Goal: Task Accomplishment & Management: Manage account settings

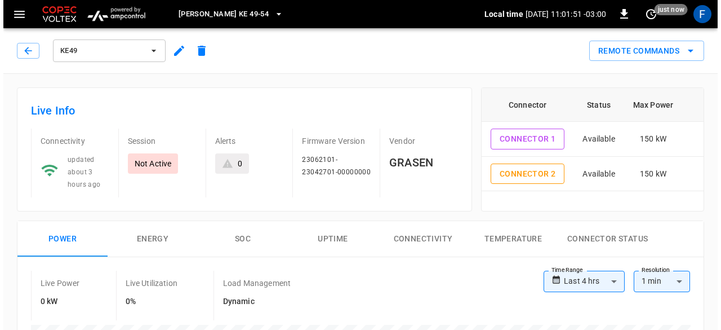
scroll to position [471, 0]
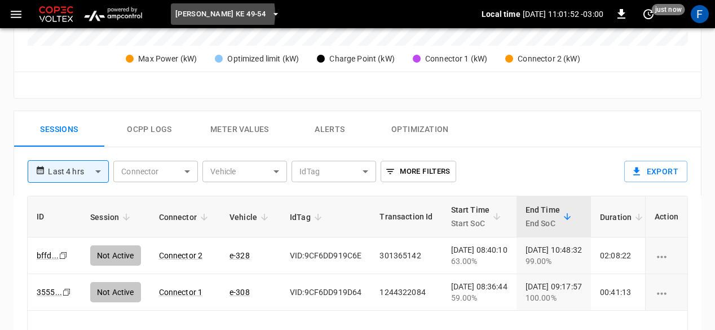
click at [205, 14] on span "[PERSON_NAME] KE 49-54" at bounding box center [220, 14] width 90 height 13
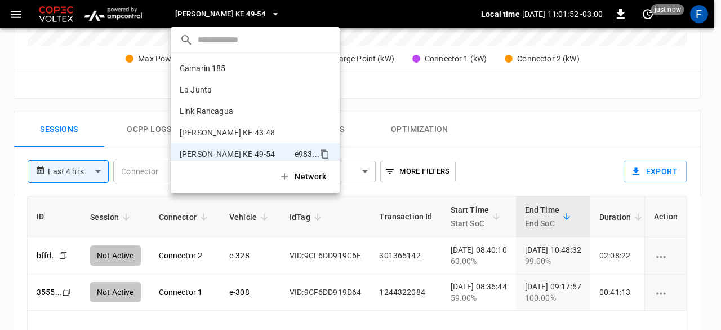
scroll to position [9, 0]
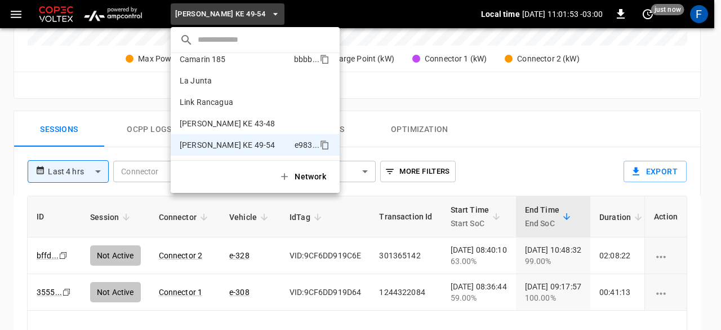
click at [209, 60] on p "Camarin 185" at bounding box center [235, 59] width 110 height 11
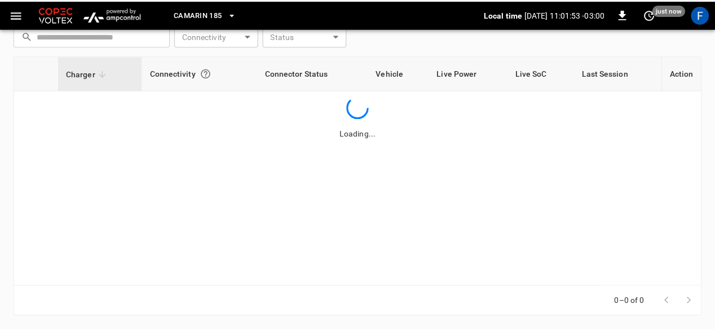
scroll to position [169, 0]
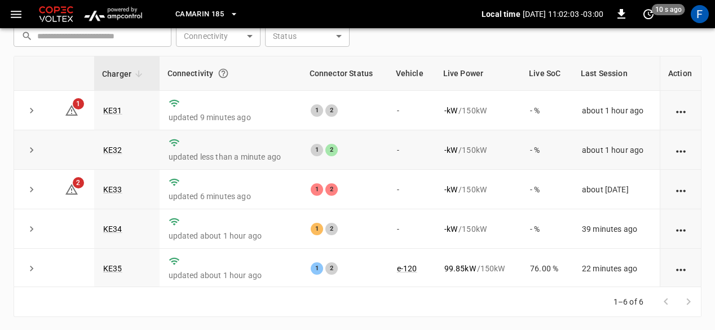
click at [125, 147] on td "KE32" at bounding box center [126, 149] width 65 height 39
click at [121, 148] on link "KE32" at bounding box center [113, 150] width 24 height 14
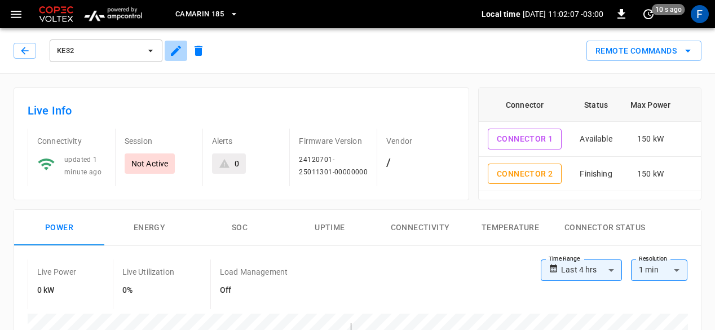
click at [170, 50] on icon "button" at bounding box center [176, 51] width 14 height 14
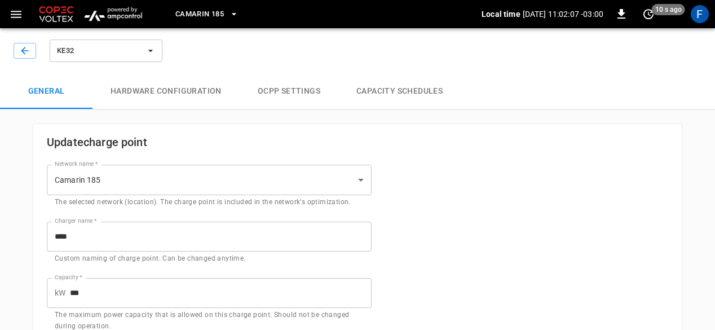
type input "**********"
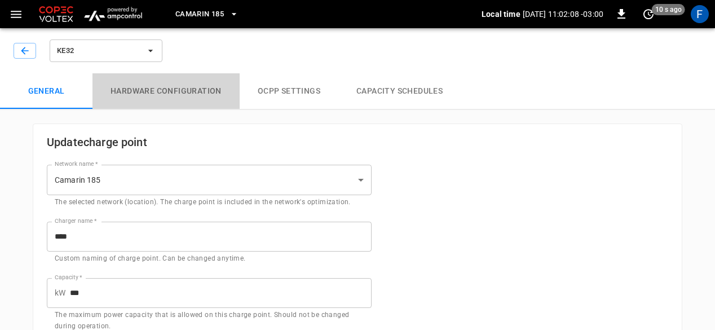
click at [182, 94] on button "Hardware configuration" at bounding box center [165, 91] width 147 height 36
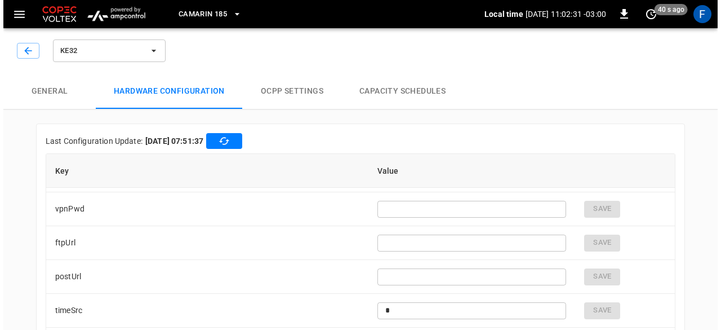
scroll to position [1802, 0]
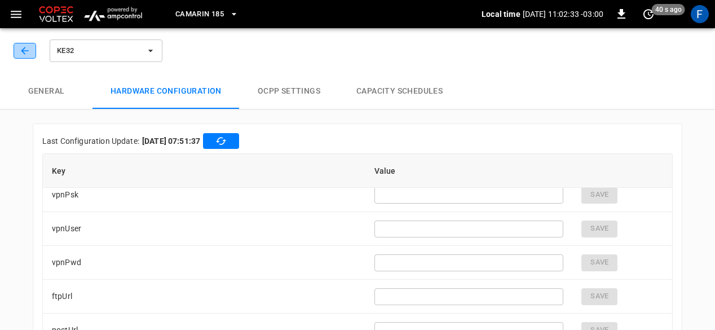
click at [26, 58] on button "button" at bounding box center [25, 51] width 23 height 16
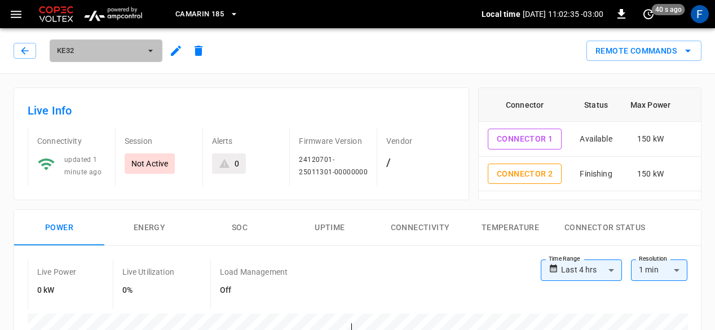
click at [83, 60] on button "KE32" at bounding box center [106, 50] width 113 height 23
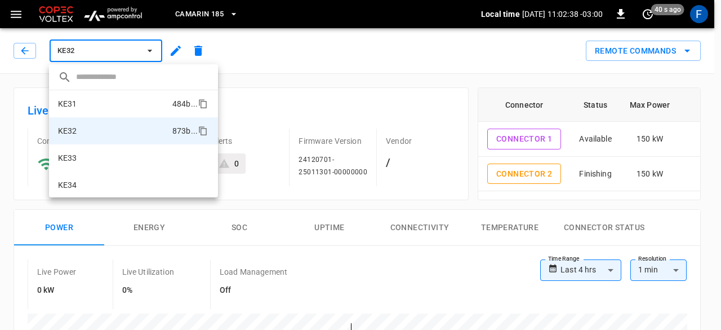
click at [88, 110] on li "KE31 484b ..." at bounding box center [133, 103] width 169 height 27
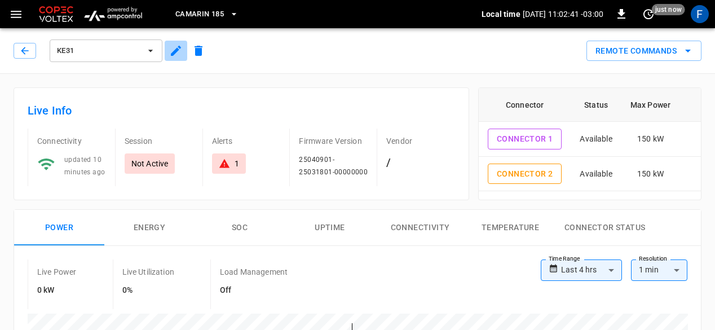
click at [170, 58] on button "button" at bounding box center [176, 51] width 23 height 20
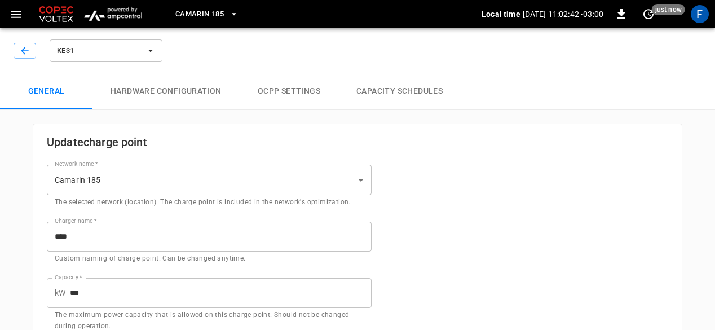
type input "**********"
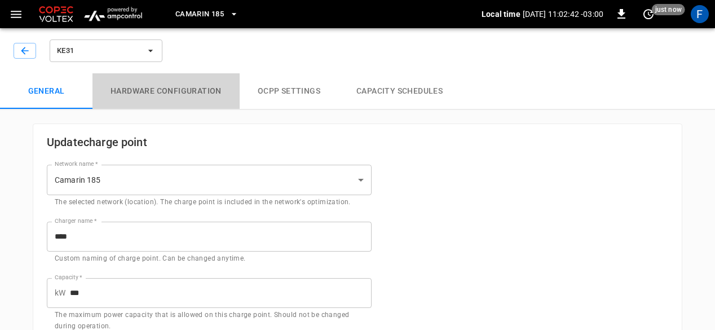
click at [204, 101] on button "Hardware configuration" at bounding box center [165, 91] width 147 height 36
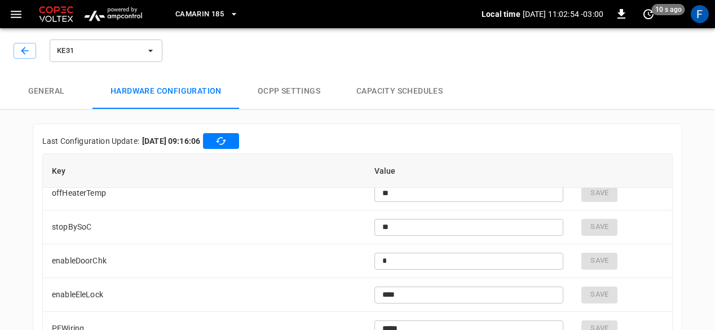
scroll to position [3064, 0]
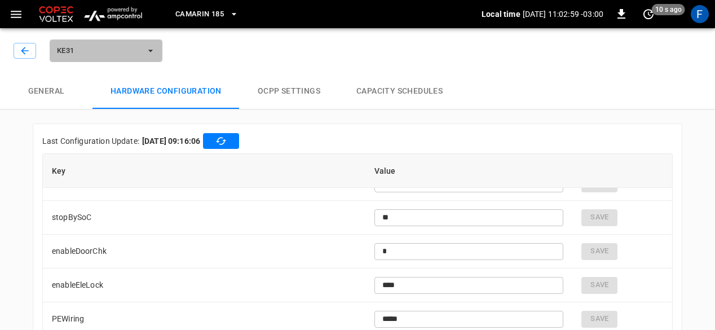
click at [90, 51] on span "KE31" at bounding box center [98, 51] width 83 height 13
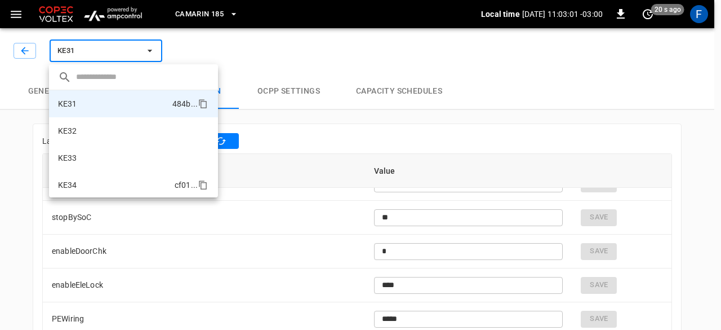
click at [92, 181] on li "KE34 cf01 ..." at bounding box center [133, 184] width 169 height 27
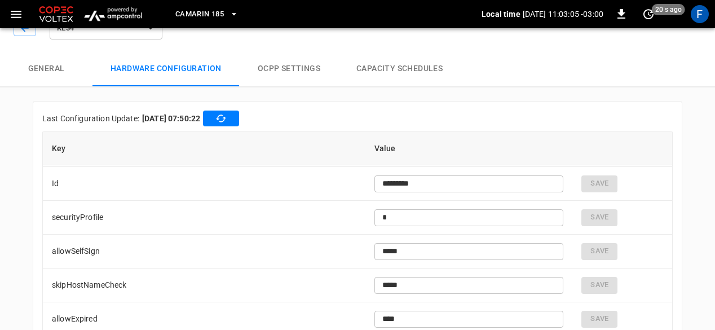
scroll to position [77, 0]
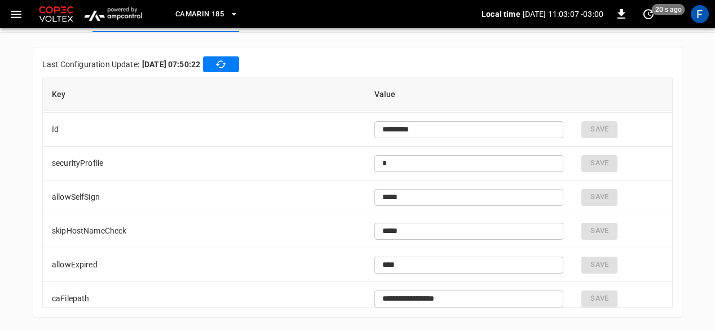
click at [674, 157] on div "**********" at bounding box center [357, 182] width 649 height 271
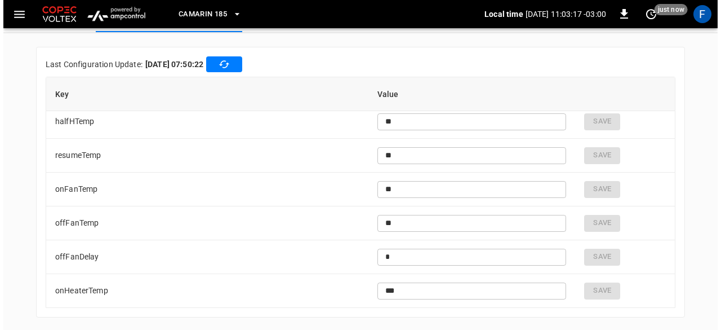
scroll to position [0, 0]
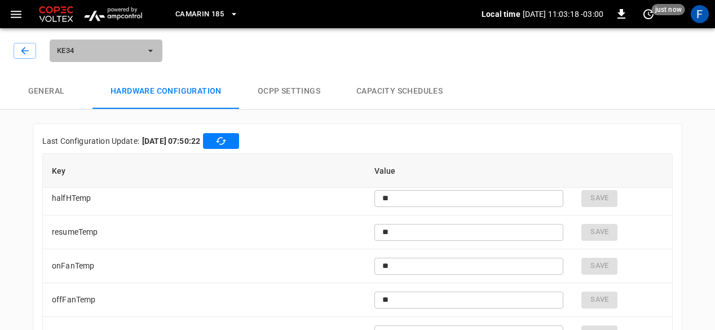
click at [83, 50] on span "KE34" at bounding box center [98, 51] width 83 height 13
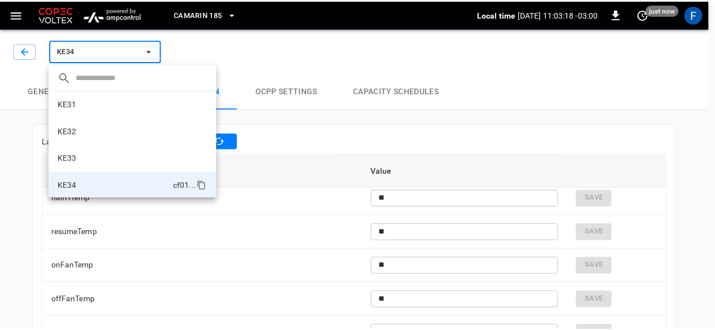
scroll to position [55, 0]
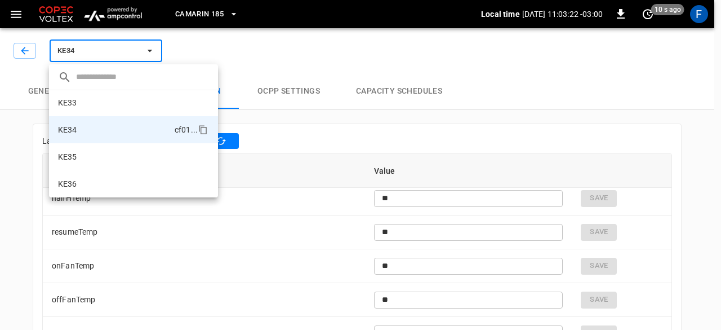
click at [15, 48] on div at bounding box center [360, 165] width 721 height 330
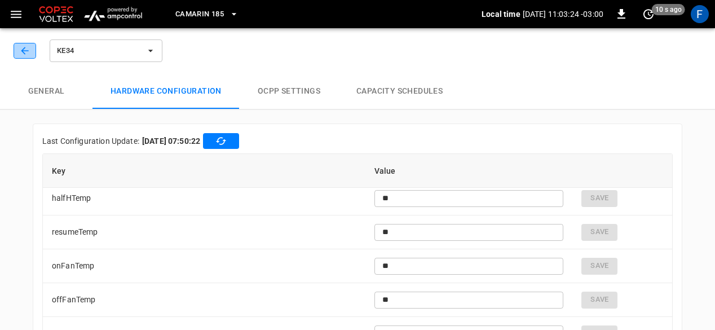
click at [26, 52] on icon "button" at bounding box center [24, 50] width 11 height 11
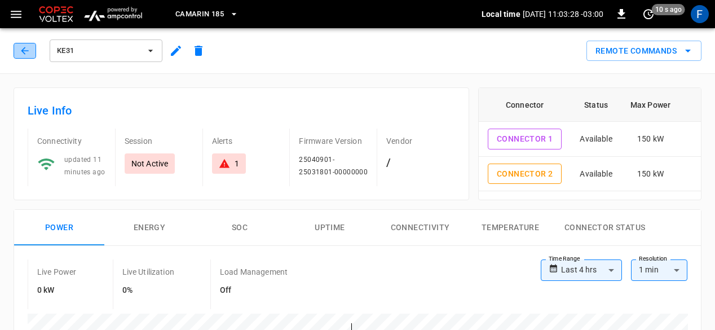
click at [20, 58] on button "button" at bounding box center [25, 51] width 23 height 16
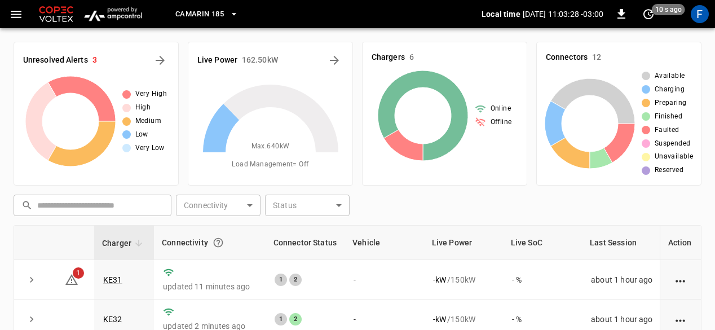
scroll to position [169, 0]
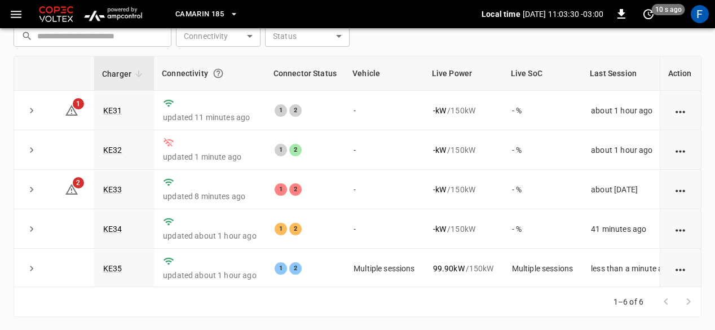
click at [172, 22] on button "Camarin 185" at bounding box center [207, 14] width 72 height 22
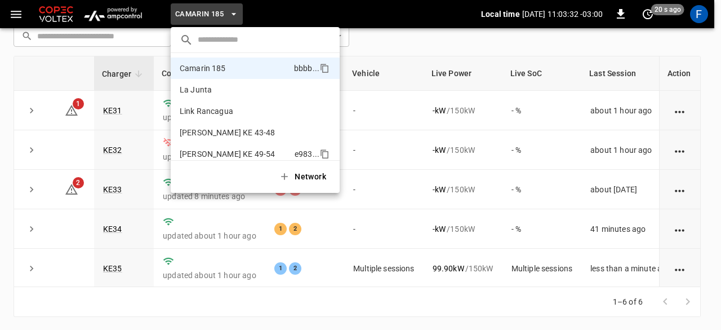
click at [228, 151] on p "[PERSON_NAME] KE 49-54" at bounding box center [235, 153] width 110 height 11
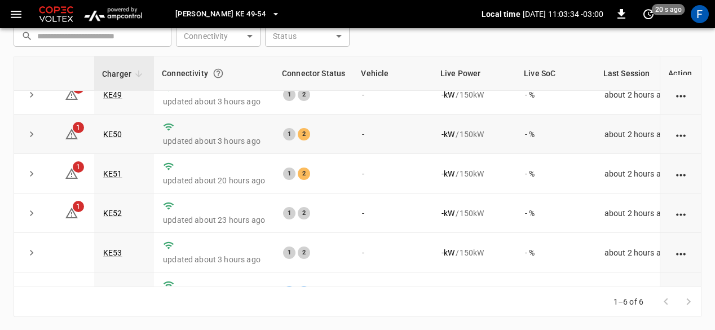
scroll to position [0, 0]
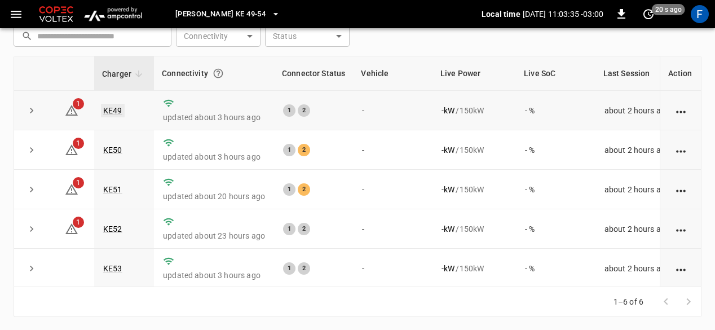
click at [115, 112] on link "KE49" at bounding box center [113, 111] width 24 height 14
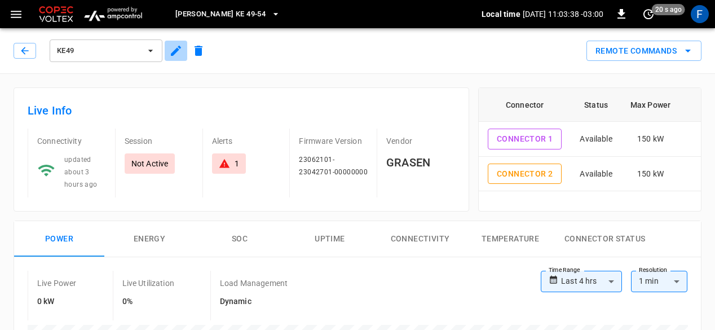
click at [172, 55] on icon "button" at bounding box center [176, 51] width 10 height 10
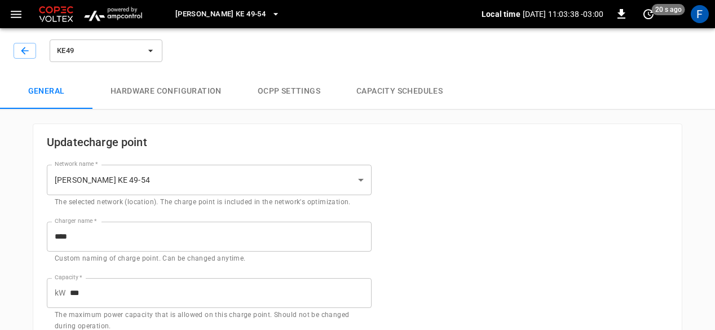
type input "**********"
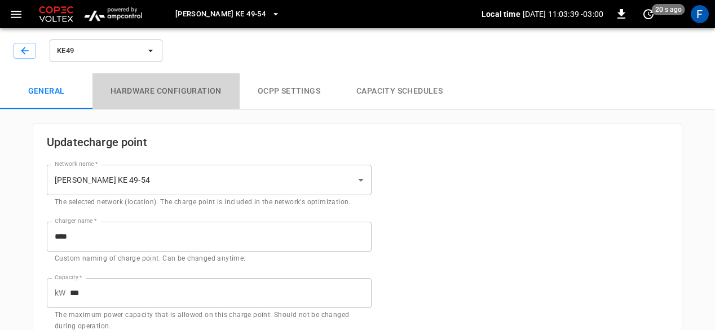
click at [195, 88] on button "Hardware configuration" at bounding box center [165, 91] width 147 height 36
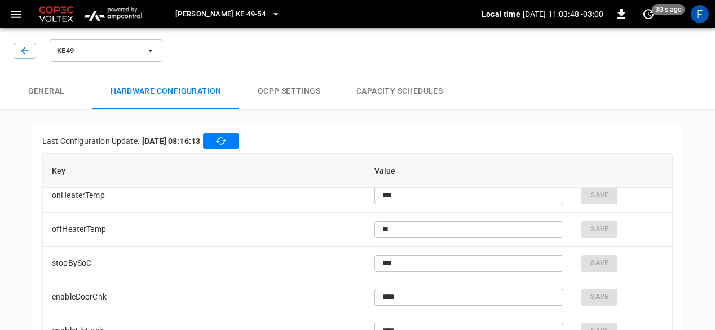
scroll to position [2816, 0]
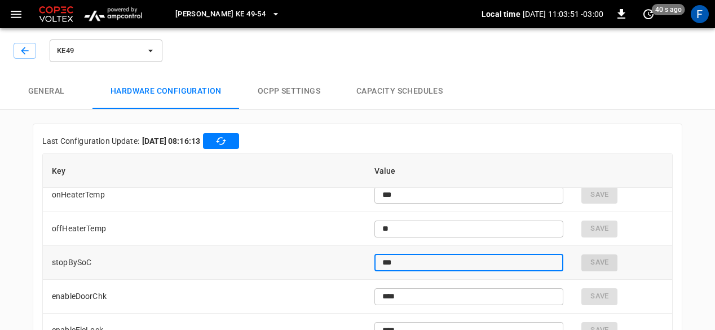
click at [435, 261] on input "***" at bounding box center [468, 262] width 189 height 21
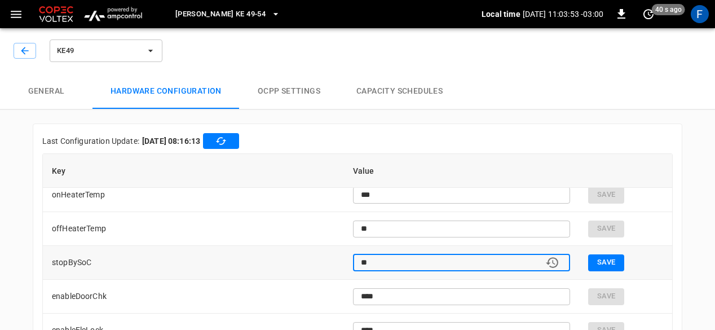
type input "*"
type input "**"
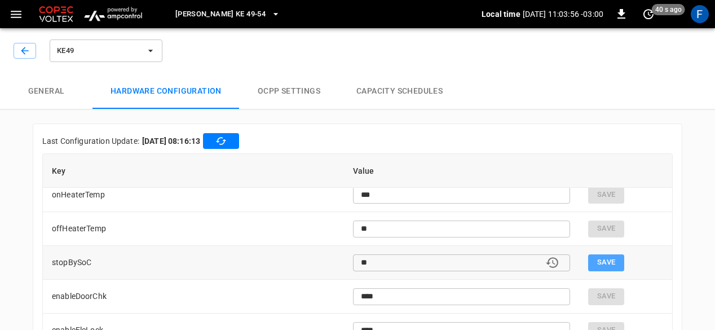
click at [598, 260] on button "Save" at bounding box center [606, 262] width 36 height 17
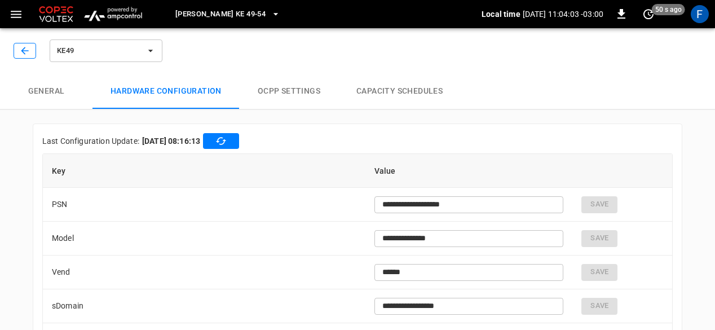
click at [17, 54] on button "button" at bounding box center [25, 51] width 23 height 16
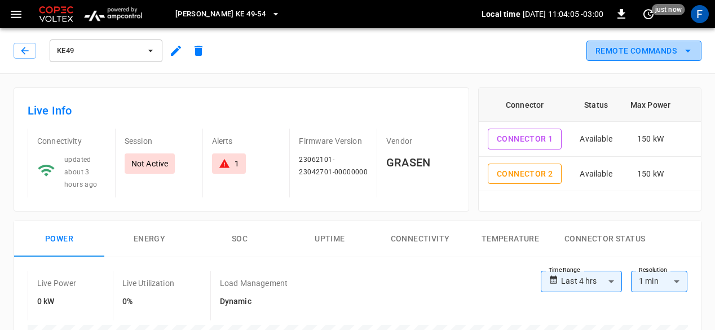
click at [638, 55] on button "Remote Commands" at bounding box center [643, 51] width 115 height 21
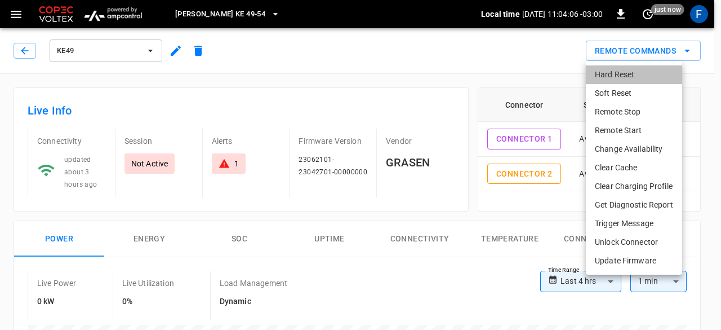
click at [620, 79] on li "Hard Reset" at bounding box center [634, 74] width 96 height 19
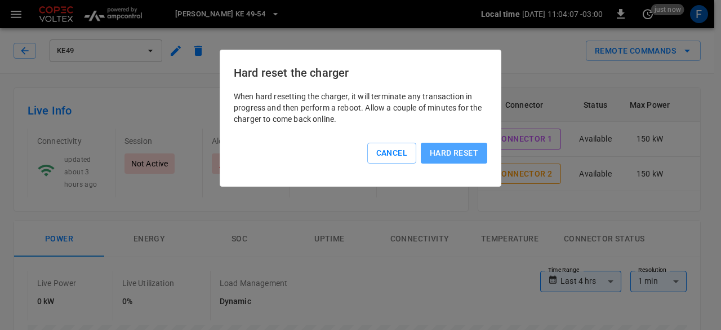
click at [465, 153] on button "Hard reset" at bounding box center [454, 153] width 67 height 21
